Goal: Task Accomplishment & Management: Manage account settings

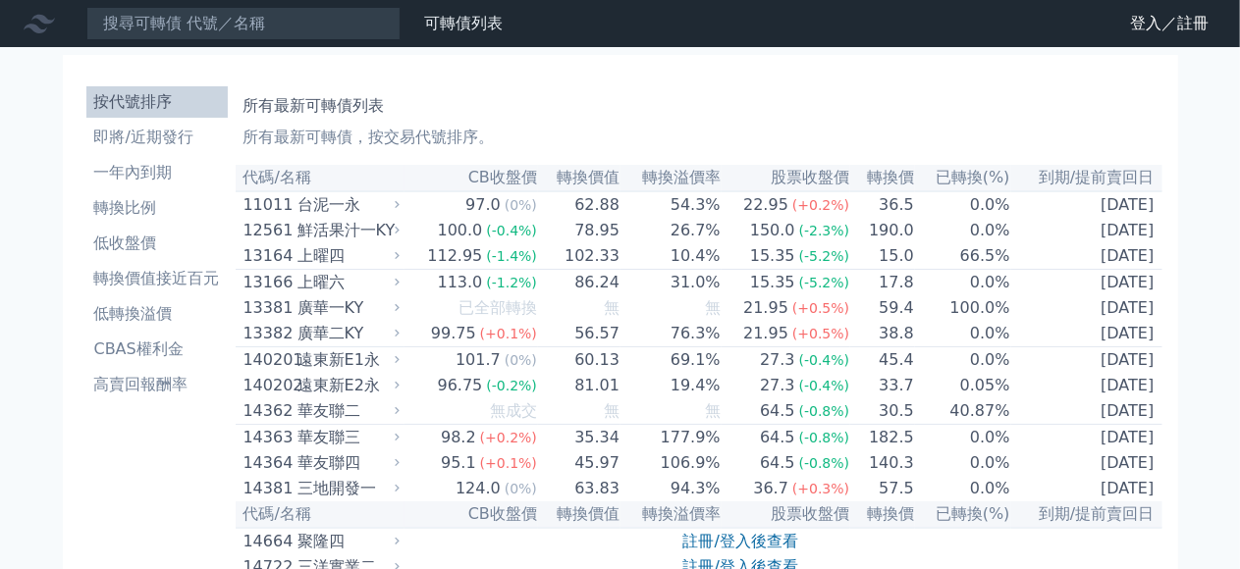
click at [0, 0] on icon at bounding box center [0, 0] width 0 height 0
click at [0, 0] on link "登入／註冊" at bounding box center [0, 0] width 0 height 0
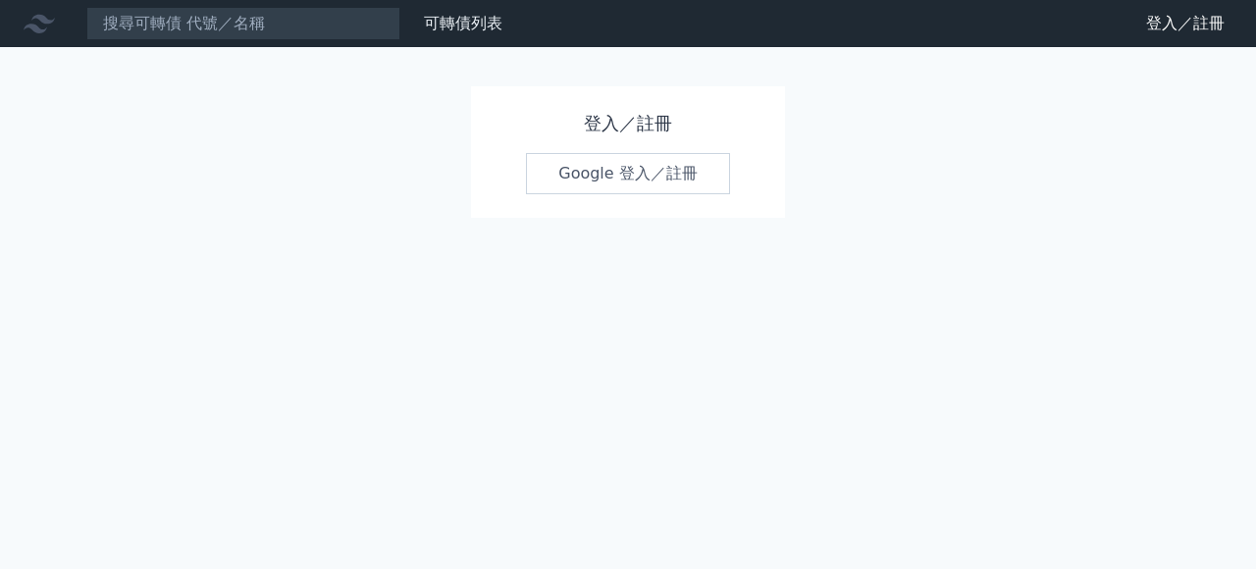
click at [632, 183] on link "Google 登入／註冊" at bounding box center [628, 173] width 204 height 41
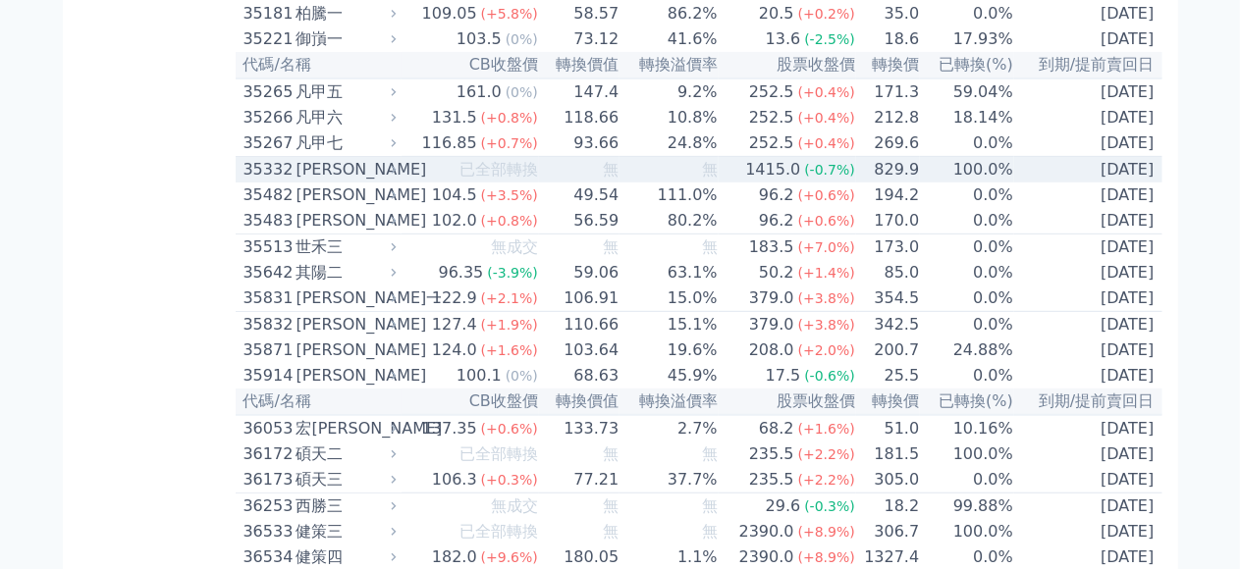
scroll to position [4122, 0]
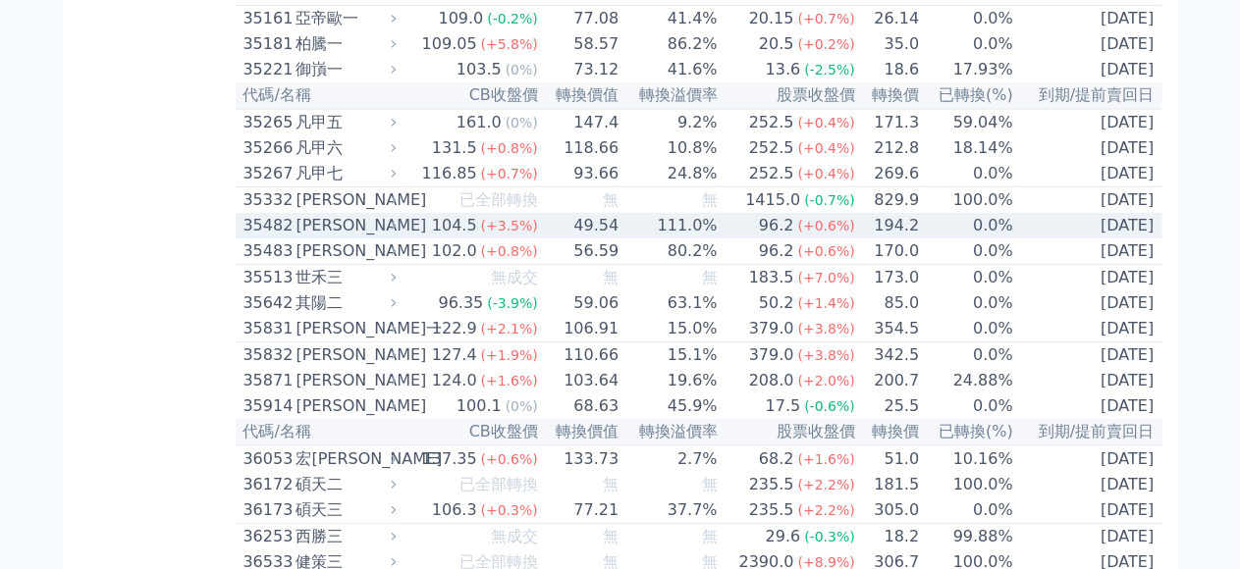
click at [540, 239] on td "49.54" at bounding box center [579, 226] width 80 height 26
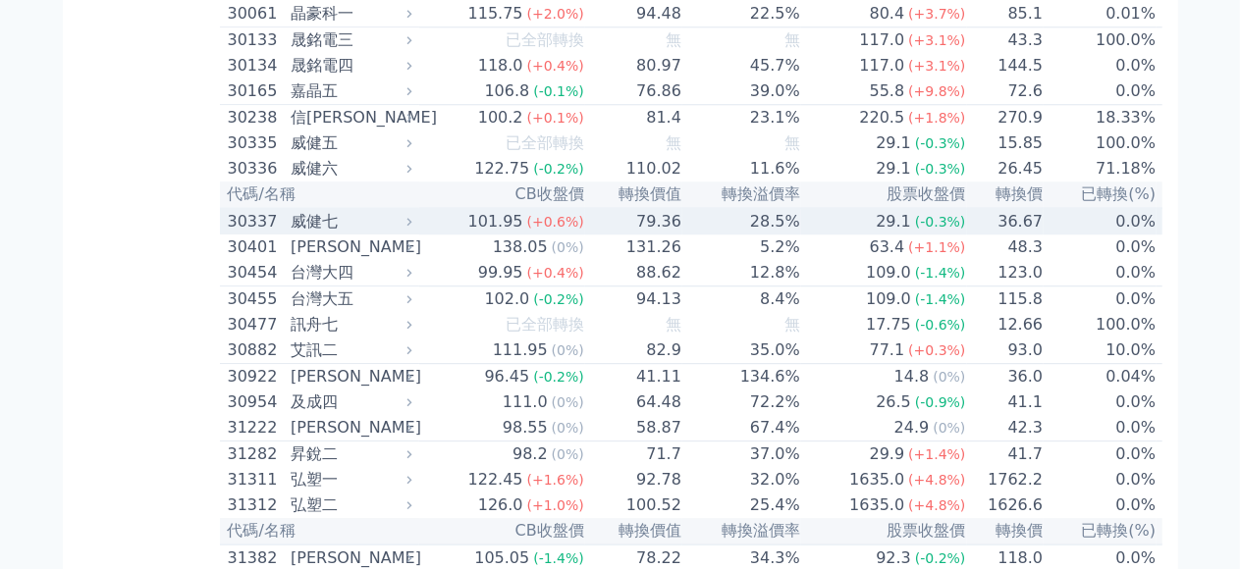
scroll to position [2650, 0]
